Goal: Check status: Check status

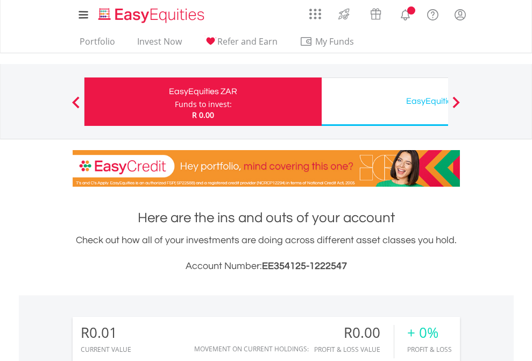
scroll to position [103, 169]
click at [175, 102] on div "Funds to invest:" at bounding box center [203, 104] width 57 height 11
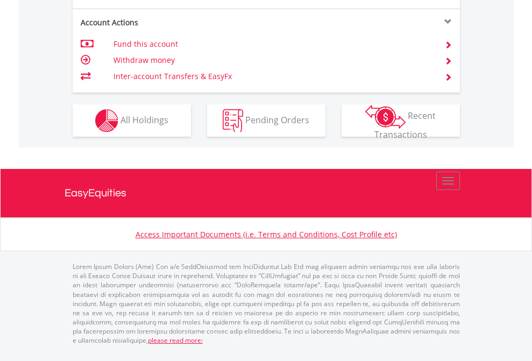
scroll to position [1009, 0]
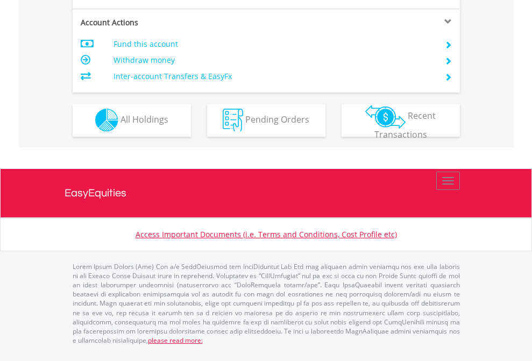
scroll to position [1005, 0]
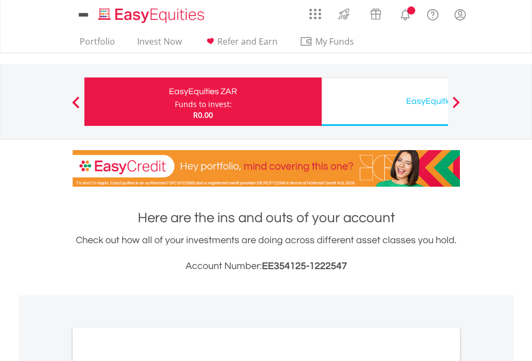
scroll to position [646, 0]
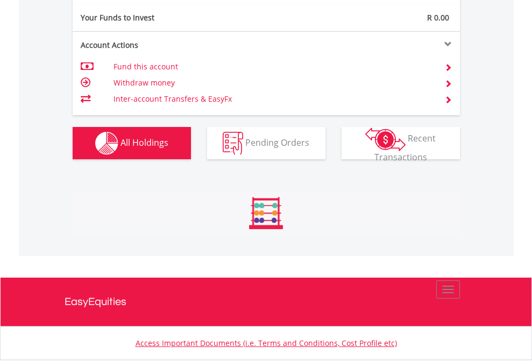
scroll to position [1068, 0]
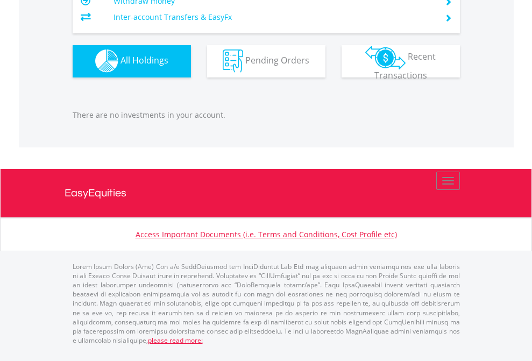
scroll to position [103, 169]
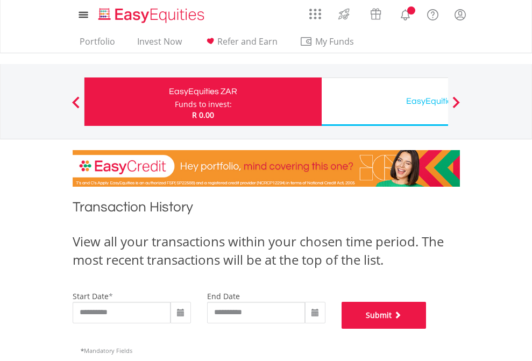
click at [426, 328] on button "Submit" at bounding box center [383, 315] width 85 height 27
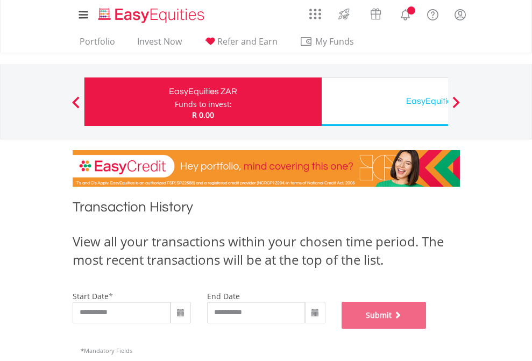
scroll to position [436, 0]
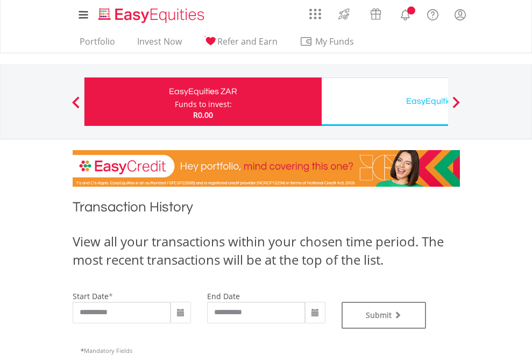
click at [384, 102] on div "EasyEquities USD" at bounding box center [440, 101] width 224 height 15
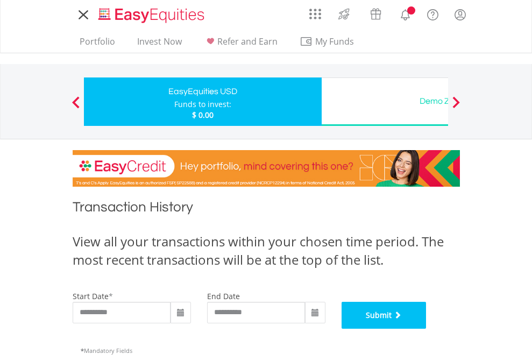
click at [426, 328] on button "Submit" at bounding box center [383, 315] width 85 height 27
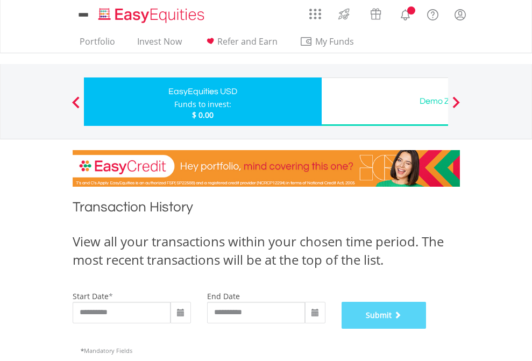
scroll to position [436, 0]
